Goal: Task Accomplishment & Management: Use online tool/utility

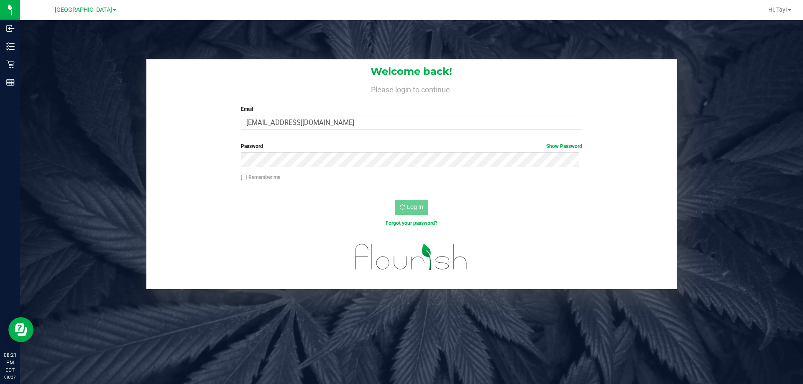
click at [94, 76] on div "Welcome back! Please login to continue. Email rcrews@liveparallel.com Required …" at bounding box center [412, 174] width 796 height 230
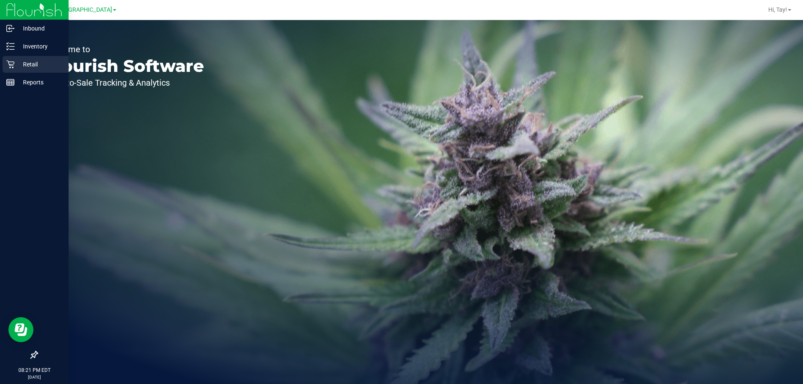
click at [37, 69] on p "Retail" at bounding box center [40, 64] width 50 height 10
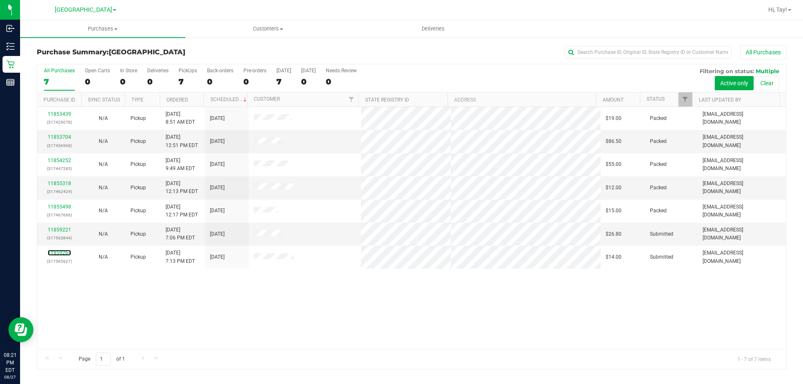
click at [69, 253] on link "11859264" at bounding box center [59, 253] width 23 height 6
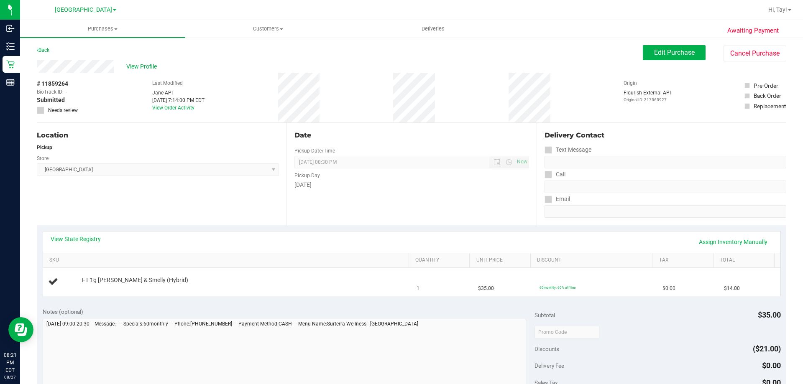
click at [159, 198] on div "Location Pickup Store [GEOGRAPHIC_DATA] WC Select Store [PERSON_NAME][GEOGRAPHI…" at bounding box center [162, 174] width 250 height 102
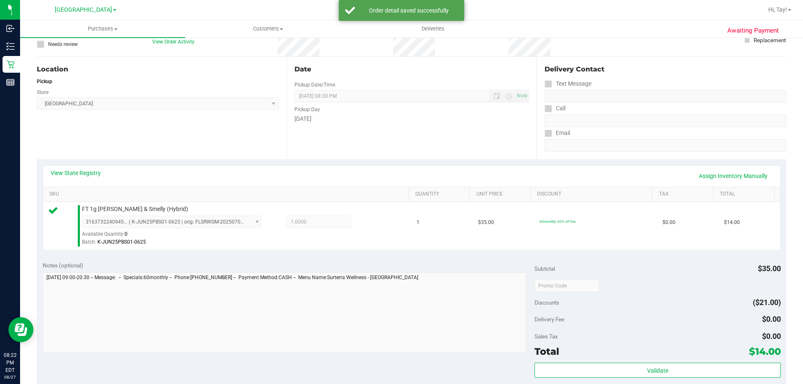
scroll to position [167, 0]
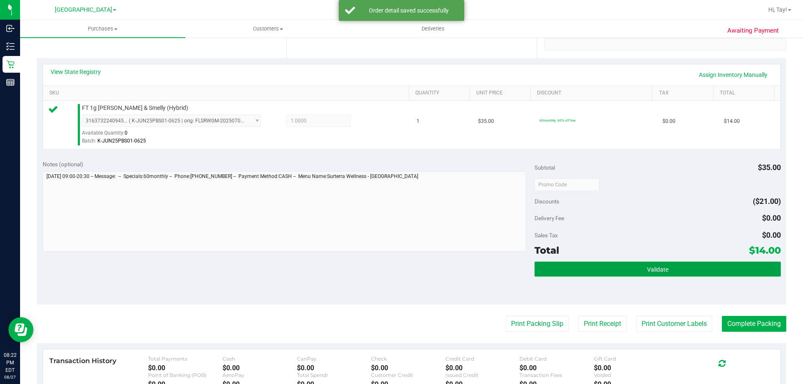
click at [559, 262] on button "Validate" at bounding box center [658, 269] width 246 height 15
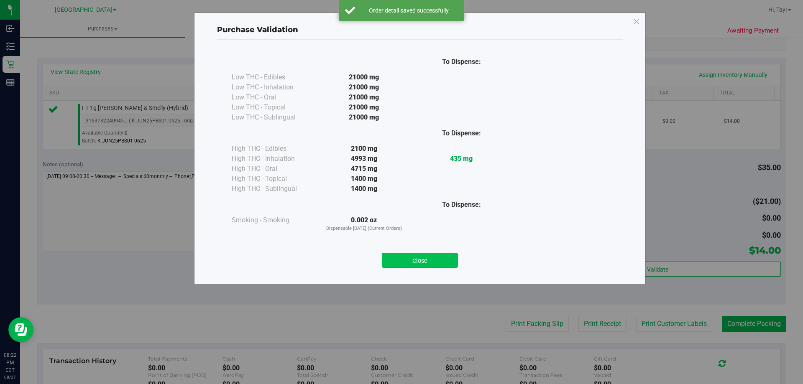
click at [443, 253] on button "Close" at bounding box center [420, 260] width 76 height 15
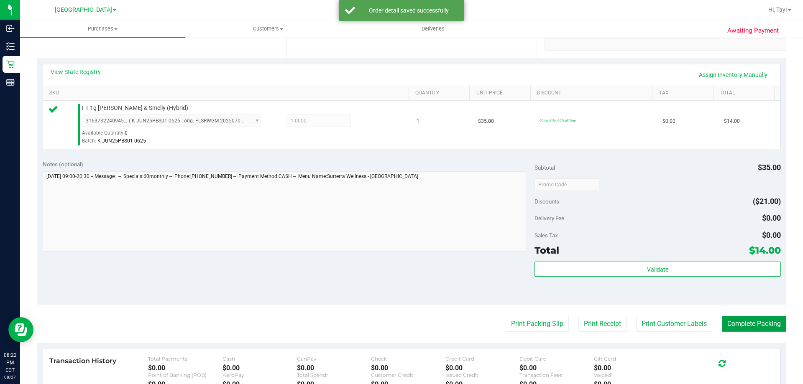
click at [750, 329] on button "Complete Packing" at bounding box center [754, 324] width 64 height 16
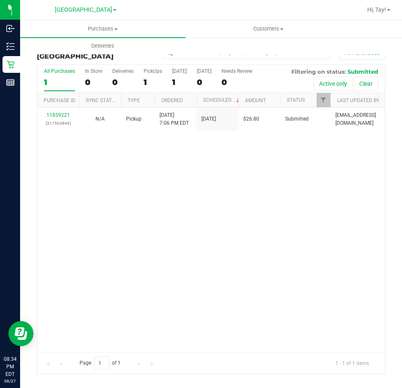
click at [377, 15] on div "Hi, Tay!" at bounding box center [379, 10] width 30 height 15
click at [381, 9] on span "Hi, Tay!" at bounding box center [376, 9] width 19 height 7
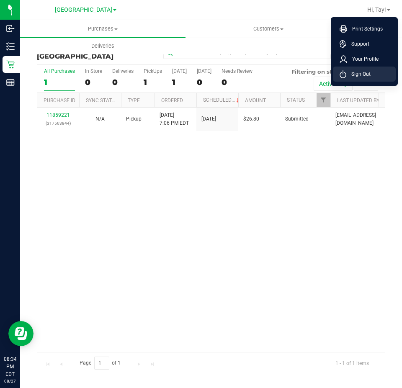
click at [361, 77] on span "Sign Out" at bounding box center [358, 74] width 24 height 8
